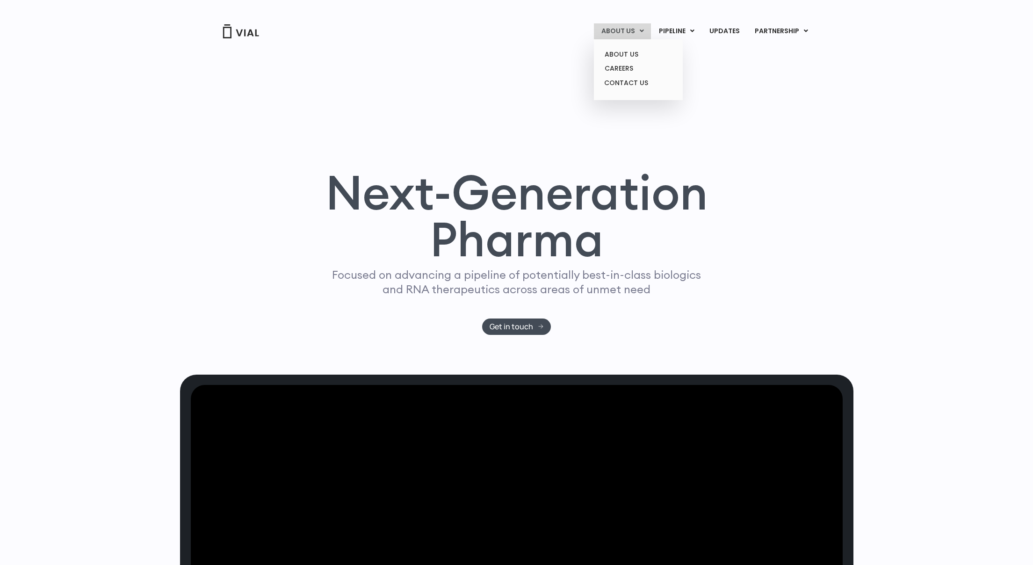
click at [615, 35] on link "ABOUT US" at bounding box center [622, 31] width 57 height 16
click at [622, 56] on link "ABOUT US" at bounding box center [638, 54] width 82 height 14
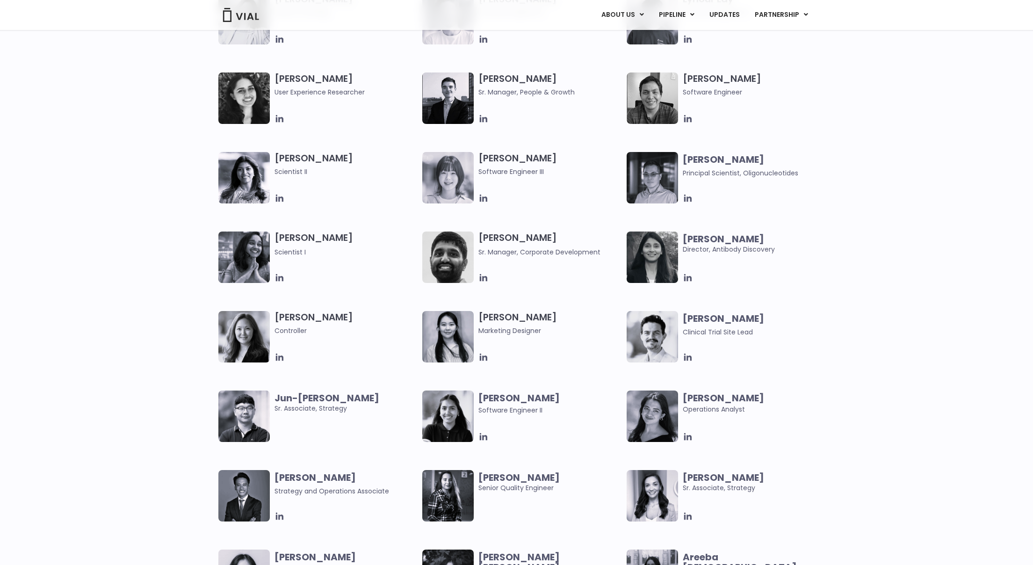
scroll to position [1504, 0]
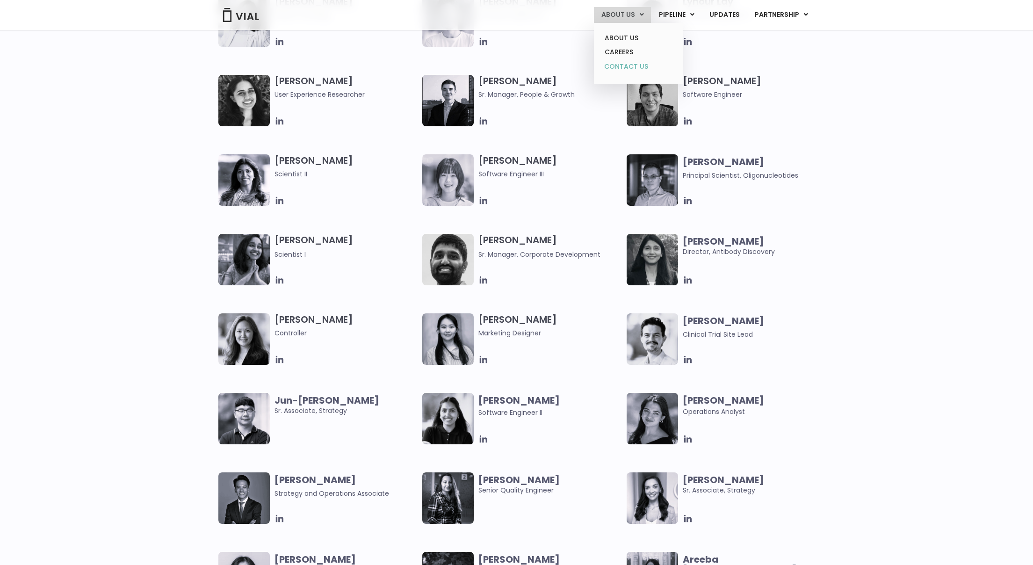
click at [630, 65] on link "CONTACT US" at bounding box center [638, 66] width 82 height 15
